Goal: Check status: Check status

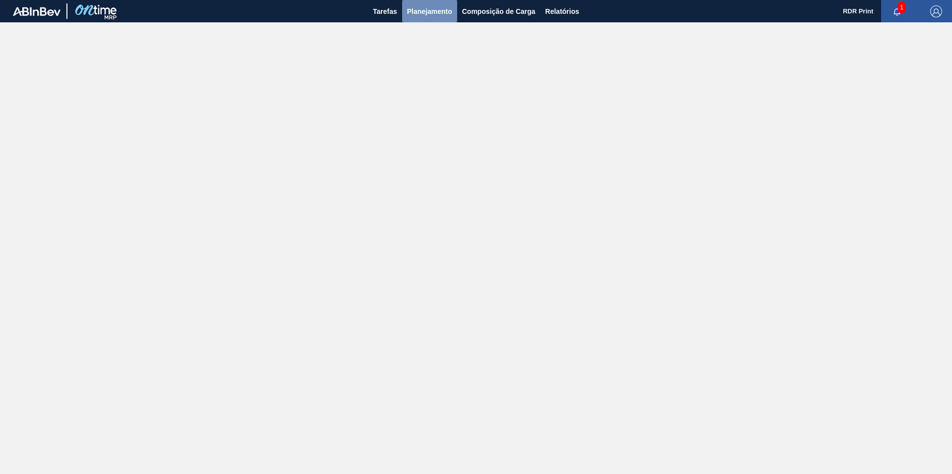
click at [429, 14] on span "Planejamento" at bounding box center [429, 11] width 45 height 12
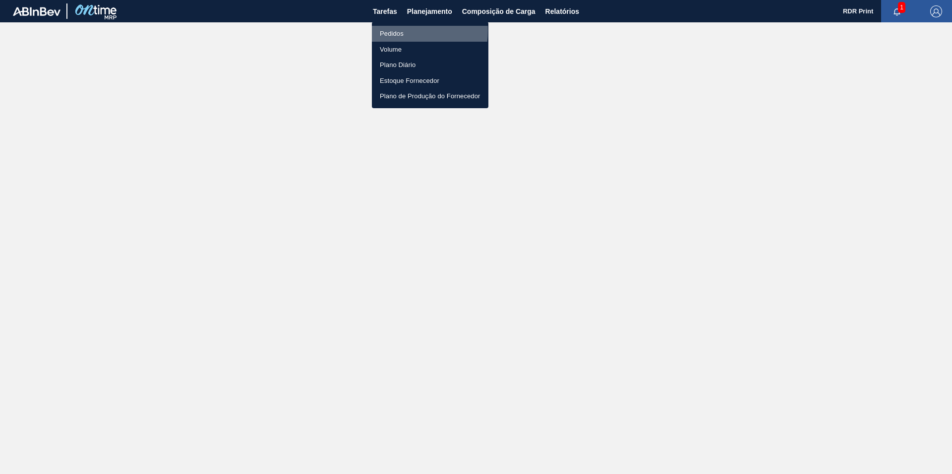
click at [391, 31] on li "Pedidos" at bounding box center [430, 34] width 117 height 16
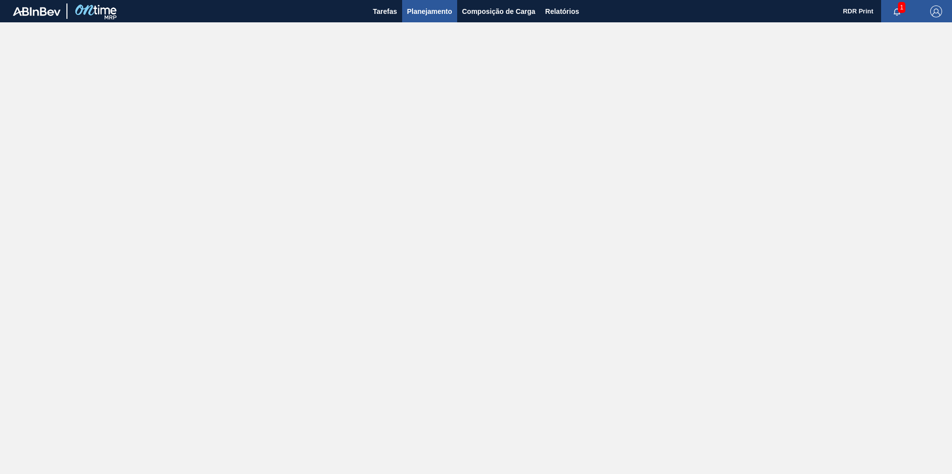
click at [432, 13] on span "Planejamento" at bounding box center [429, 11] width 45 height 12
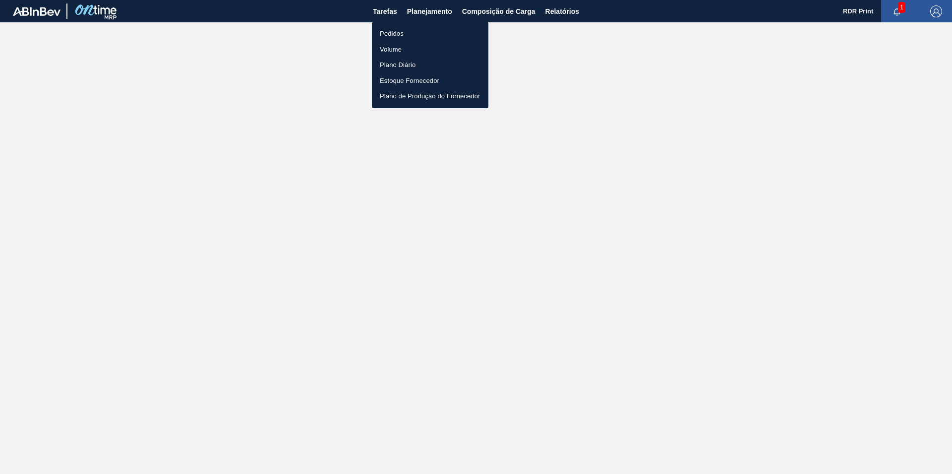
click at [400, 30] on li "Pedidos" at bounding box center [430, 34] width 117 height 16
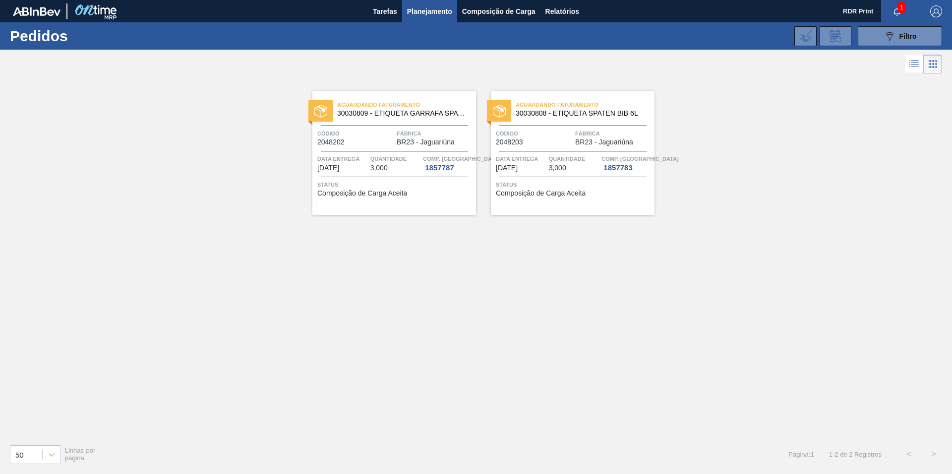
click at [418, 119] on div "Aguardando Faturamento 30030809 - ETIQUETA GARRAFA SPATEN BIB 6L" at bounding box center [395, 109] width 164 height 22
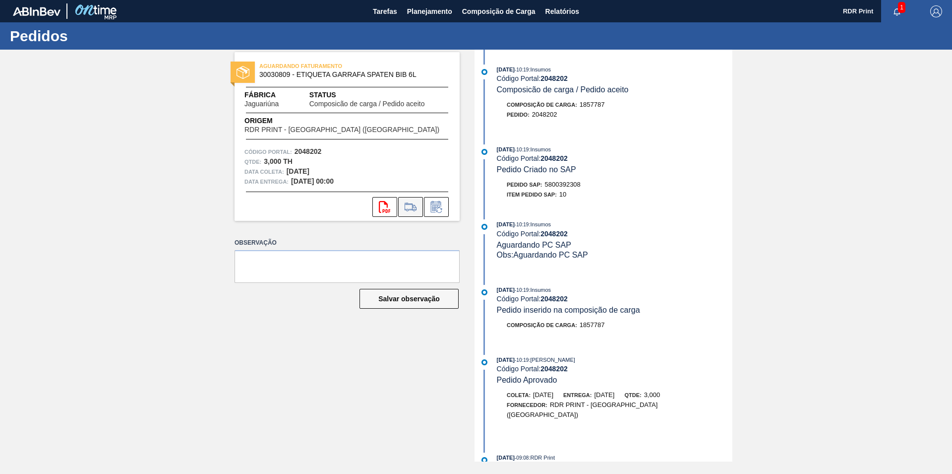
click at [415, 205] on icon at bounding box center [411, 207] width 16 height 12
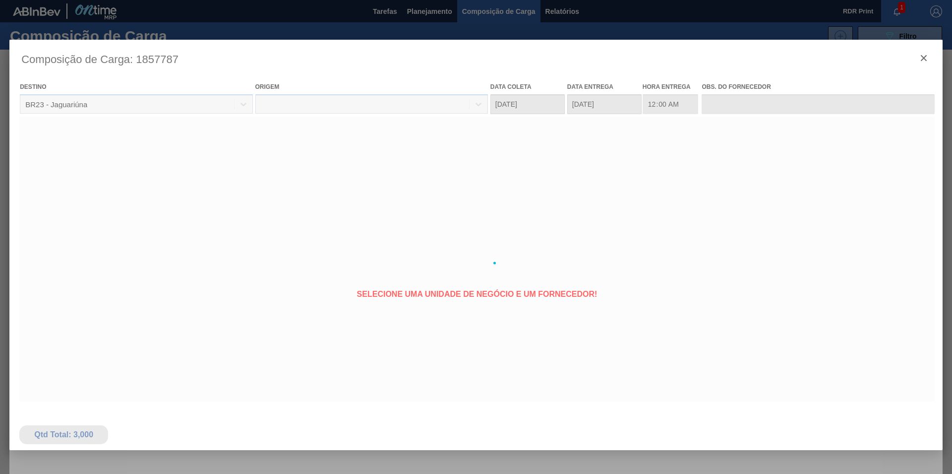
type coleta "12/10/2025"
type Entrega "[DATE]"
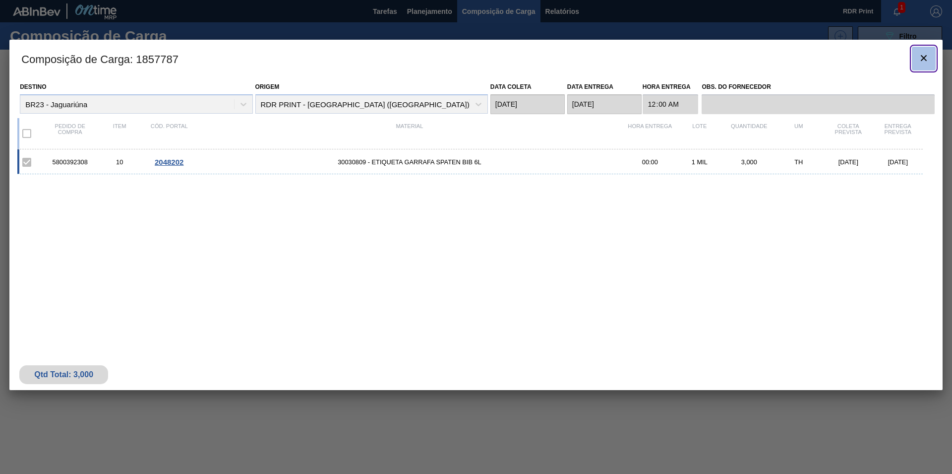
click at [926, 55] on icon "botão de ícone" at bounding box center [924, 58] width 12 height 12
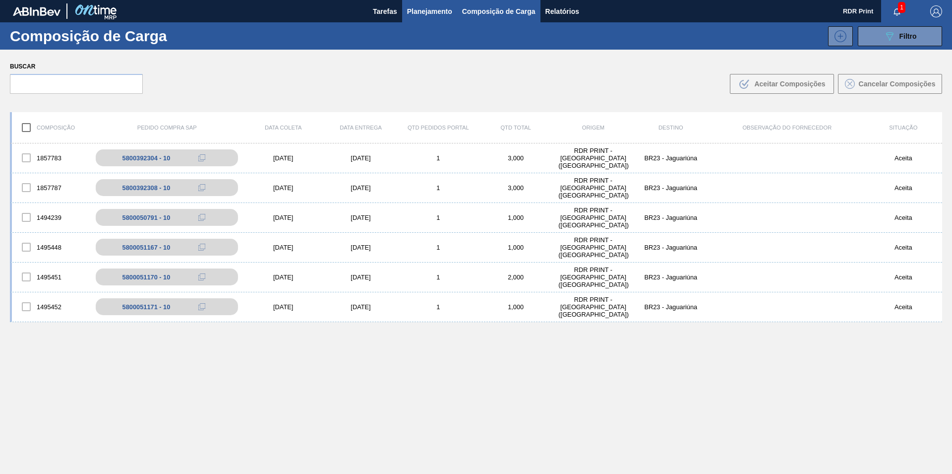
click at [416, 7] on span "Planejamento" at bounding box center [429, 11] width 45 height 12
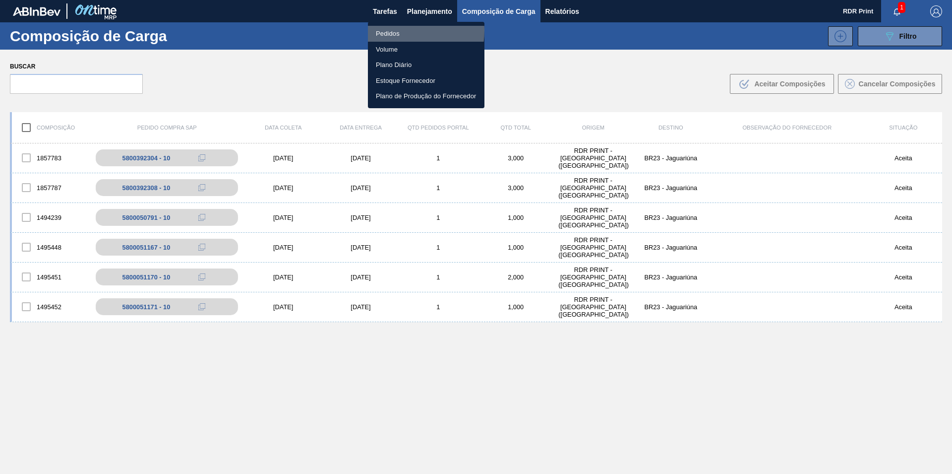
click at [389, 30] on li "Pedidos" at bounding box center [426, 34] width 117 height 16
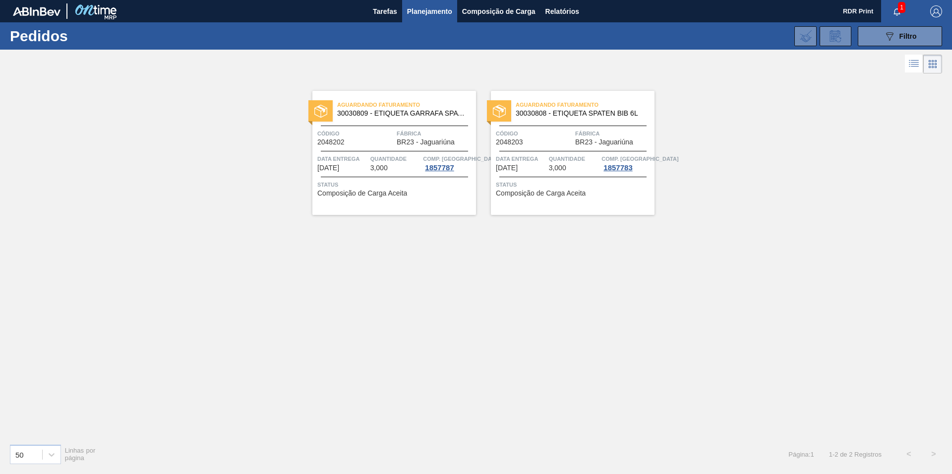
click at [580, 192] on span "Composição de Carga Aceita" at bounding box center [541, 192] width 90 height 7
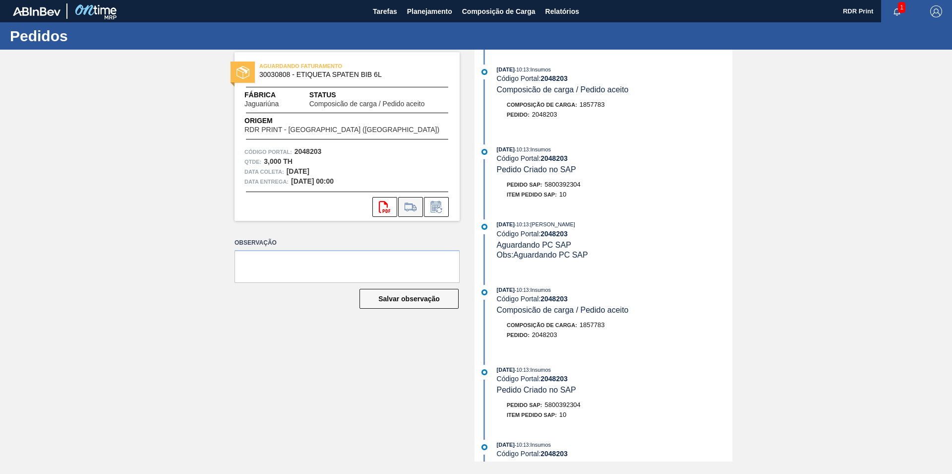
click at [410, 204] on icon at bounding box center [411, 205] width 12 height 7
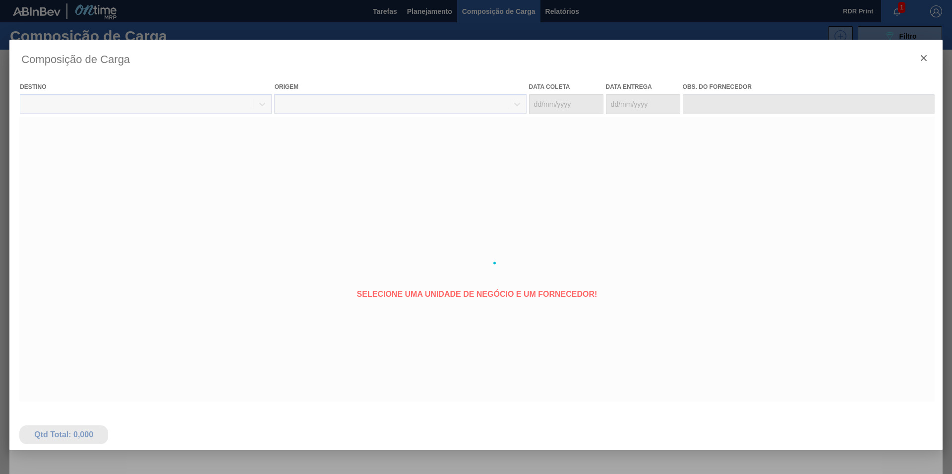
type coleta "12/10/2025"
type Entrega "[DATE]"
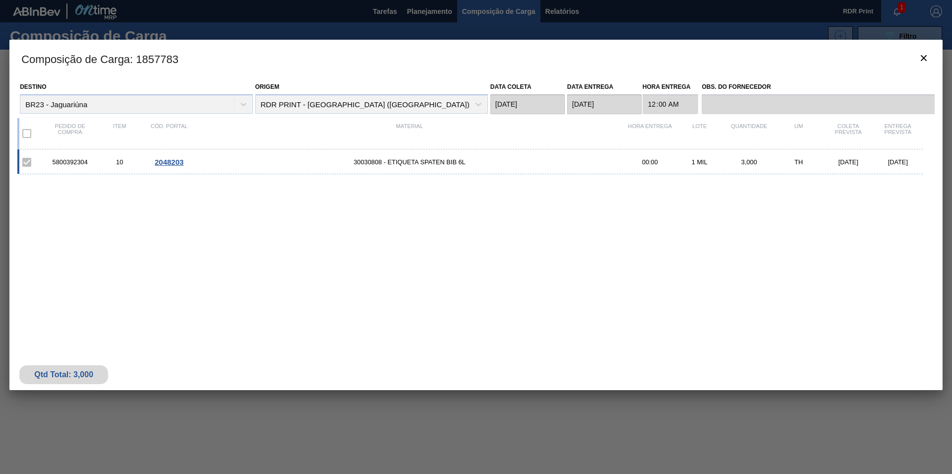
click at [132, 421] on div "Composição de Carga : 1857783 Destino BR23 - Jaguariúna Origem RDR PRINT - PETR…" at bounding box center [476, 263] width 934 height 446
